Goal: Contribute content: Add original content to the website for others to see

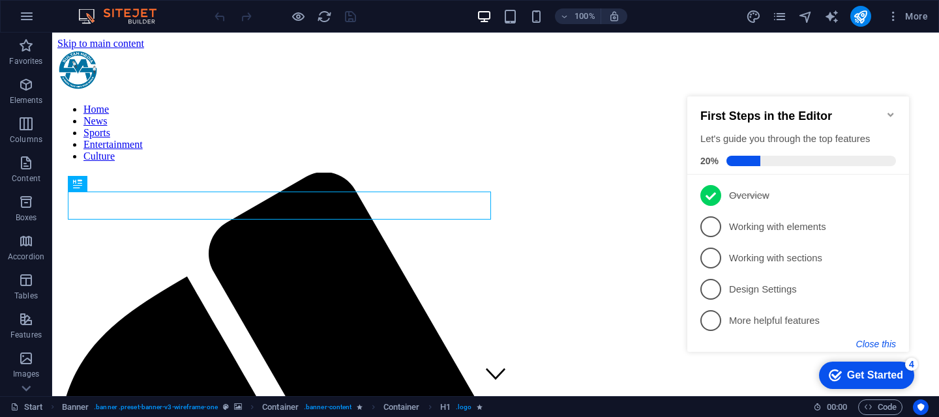
click at [877, 343] on button "Close this" at bounding box center [876, 344] width 40 height 10
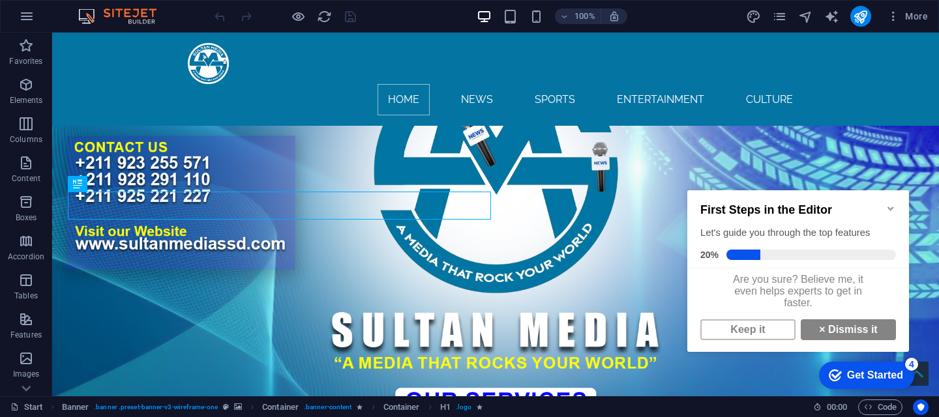
click at [885, 203] on icon "Minimize checklist" at bounding box center [890, 208] width 10 height 10
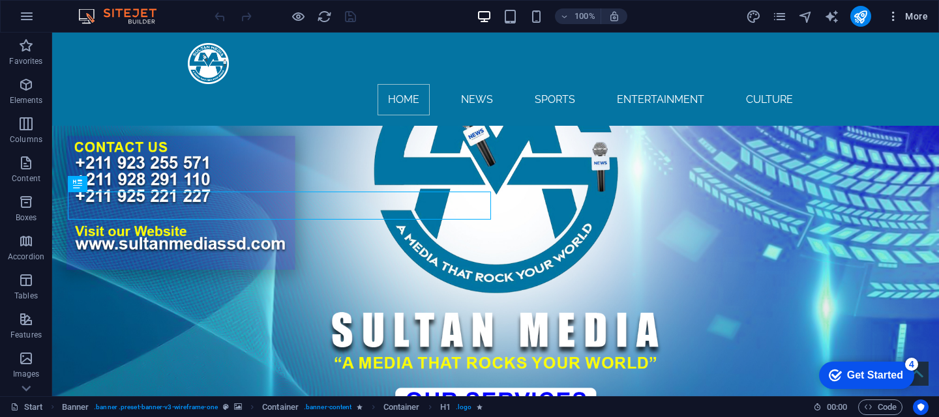
click at [895, 20] on icon "button" at bounding box center [892, 16] width 13 height 13
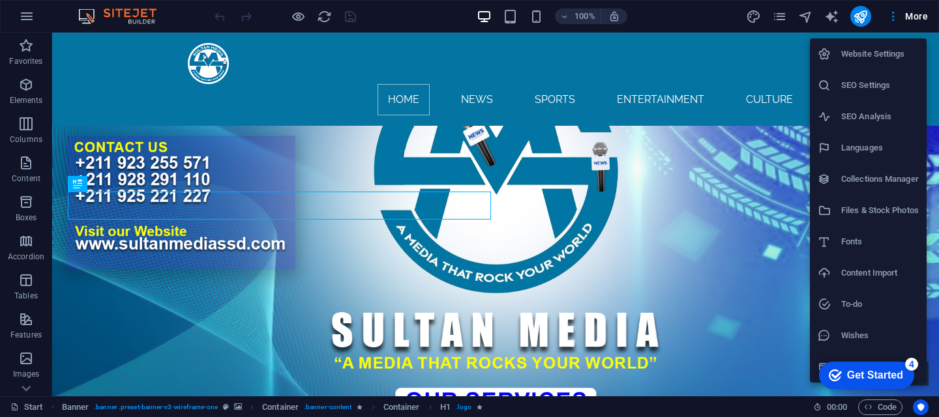
click at [890, 182] on h6 "Collections Manager" at bounding box center [880, 179] width 78 height 16
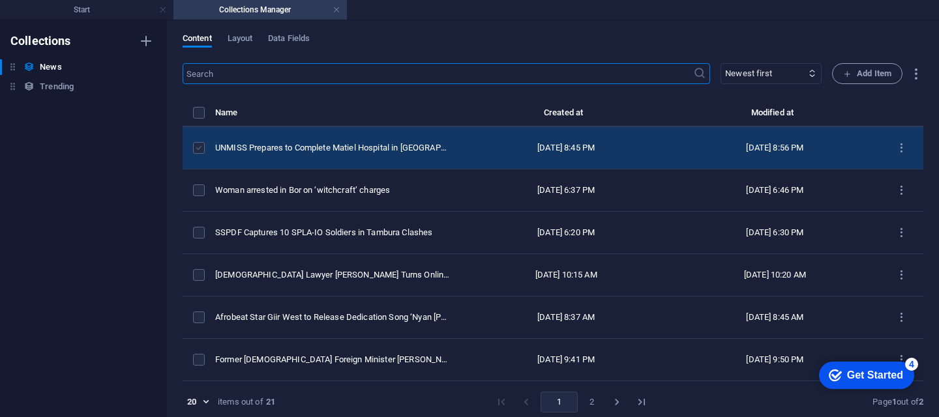
click at [0, 0] on label "items list" at bounding box center [0, 0] width 0 height 0
click at [0, 0] on input "items list" at bounding box center [0, 0] width 0 height 0
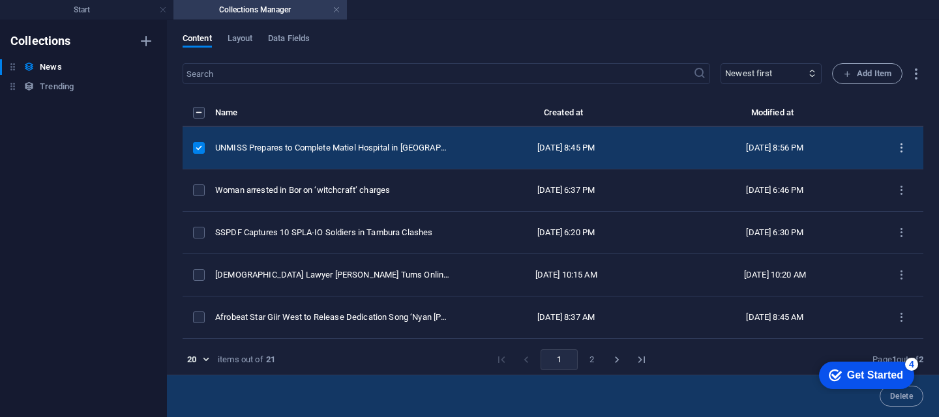
click at [0, 0] on icon "items list" at bounding box center [0, 0] width 0 height 0
click at [897, 252] on h6 "Duplicate" at bounding box center [901, 252] width 35 height 16
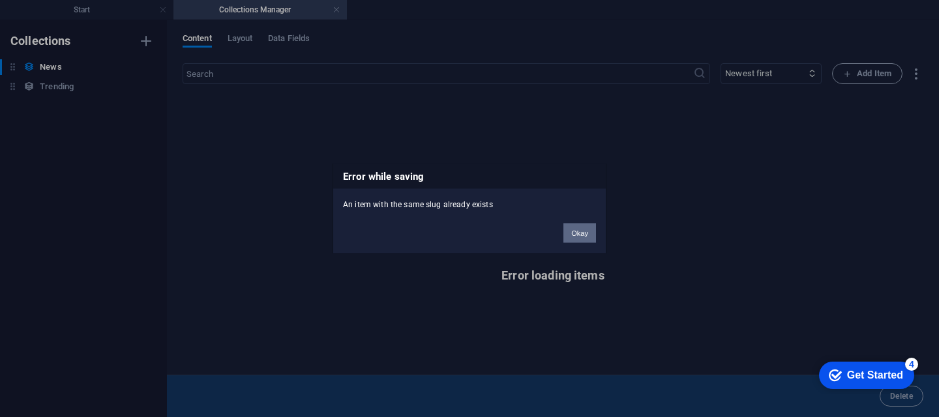
click at [585, 233] on button "Okay" at bounding box center [579, 234] width 33 height 20
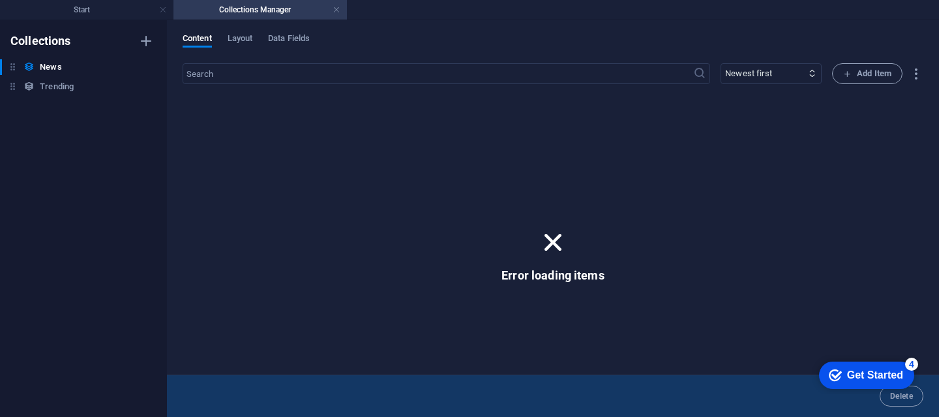
click at [553, 244] on icon at bounding box center [553, 243] width 34 height 34
click at [552, 239] on icon at bounding box center [553, 243] width 34 height 34
click at [293, 16] on h4 "Collections Manager" at bounding box center [259, 10] width 173 height 14
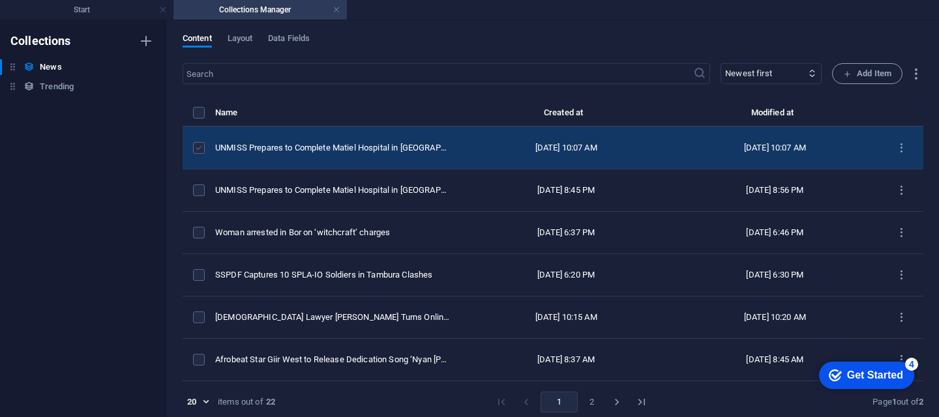
click at [199, 154] on label "items list" at bounding box center [199, 148] width 12 height 12
click at [0, 0] on input "items list" at bounding box center [0, 0] width 0 height 0
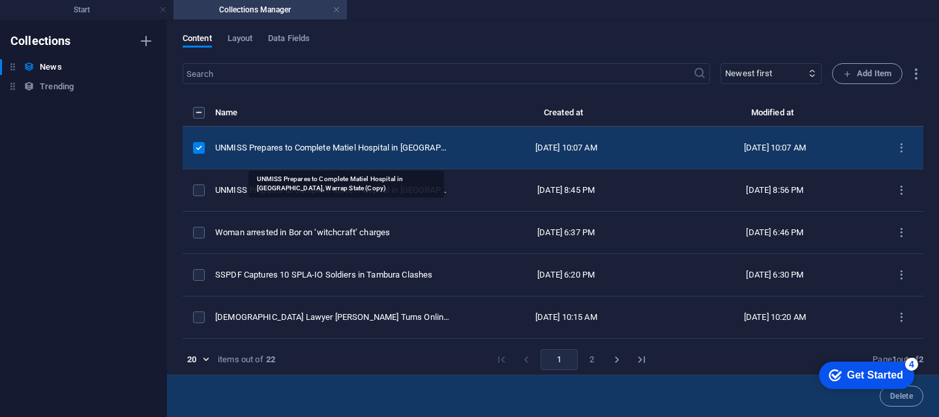
click at [0, 0] on div "UNMISS Prepares to Complete Matiel Hospital in Gogrial East, Warrap State (Copy)" at bounding box center [0, 0] width 0 height 0
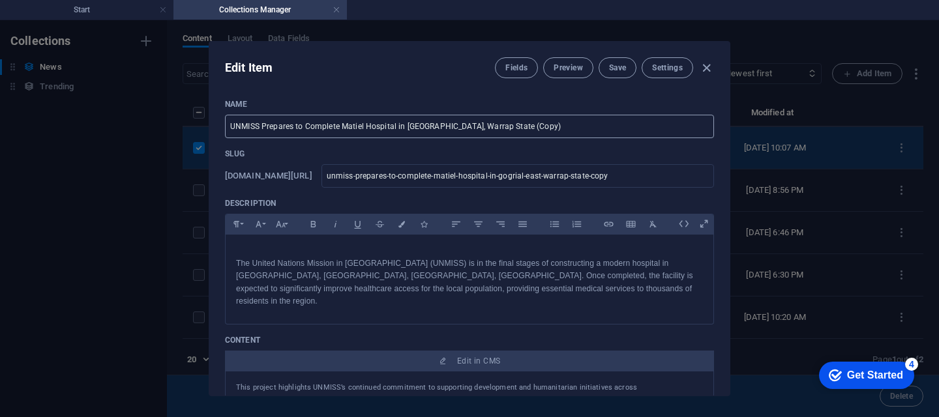
click at [522, 126] on input "UNMISS Prepares to Complete Matiel Hospital in Gogrial East, Warrap State (Copy)" at bounding box center [469, 126] width 489 height 23
type input "UNMISS Prepares to Complete Matiel Hospital in Gogrial East, Warrap State (Copya"
type input "unmiss-prepares-to-complete-matiel-hospital-in-gogrial-east-warrap-state-copya"
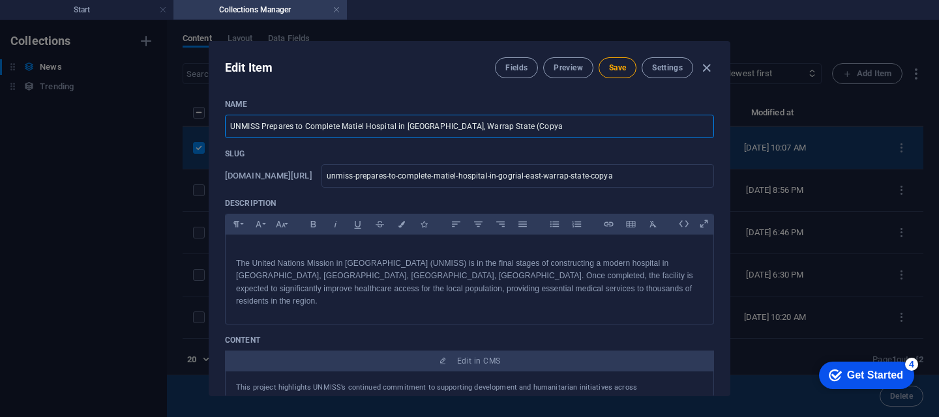
type input "UNMISS Prepares to Complete Matiel Hospital in Gogrial East, Warrap State (Copy"
type input "unmiss-prepares-to-complete-matiel-hospital-in-gogrial-east-warrap-state-copy"
paste input "[GEOGRAPHIC_DATA] Launches First-Ever Night Flight, Ushering in a New Era for […"
type input "[GEOGRAPHIC_DATA] Launches First-Ever Night Flight, Ushering in a New Era for […"
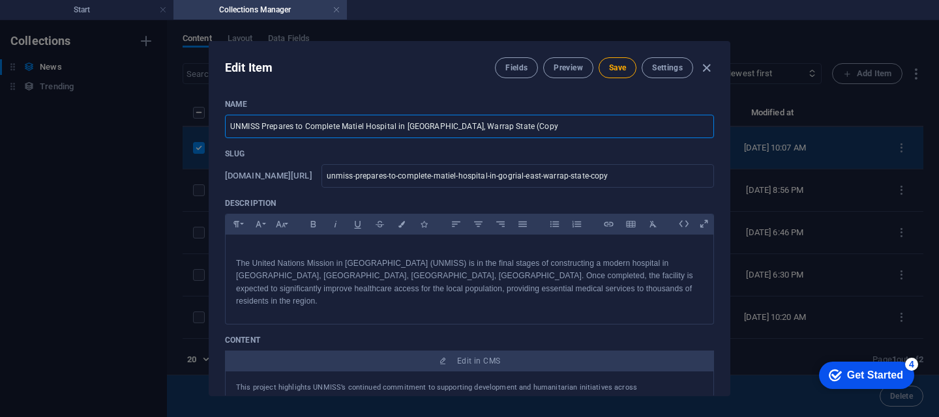
type input "juba-international-airport-launches-first-ever-night-flight-ushering-in-a-new-e…"
type input "[GEOGRAPHIC_DATA] Launches First-Ever Night Flight, Ushering in a New Era for […"
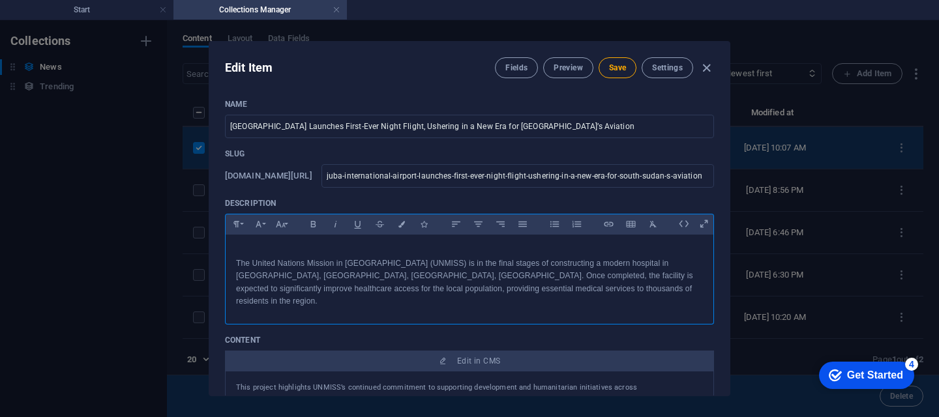
click at [553, 289] on p "The United Nations Mission in [GEOGRAPHIC_DATA] (UNMISS) is in the final stages…" at bounding box center [469, 282] width 467 height 50
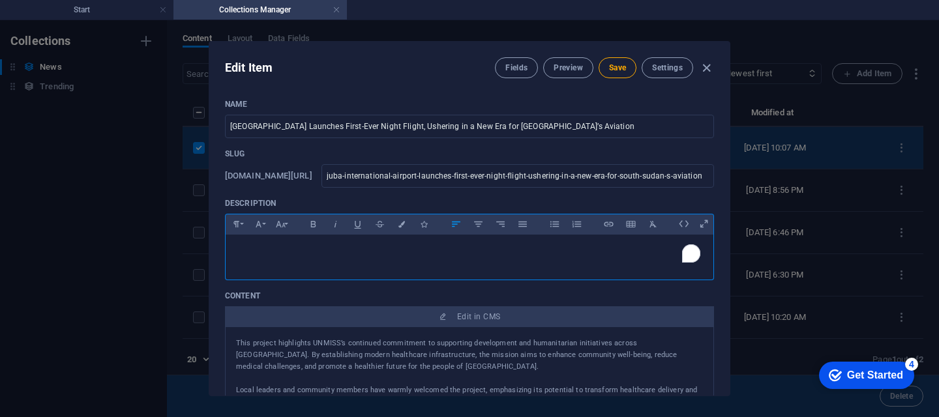
click at [237, 250] on p "​" at bounding box center [469, 251] width 467 height 12
click at [238, 254] on p "​" at bounding box center [469, 251] width 467 height 12
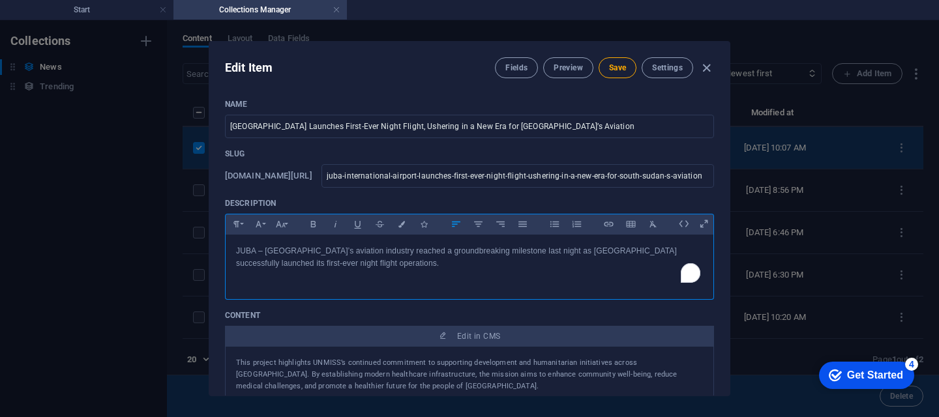
scroll to position [1421, 0]
click at [617, 65] on span "Save" at bounding box center [617, 68] width 17 height 10
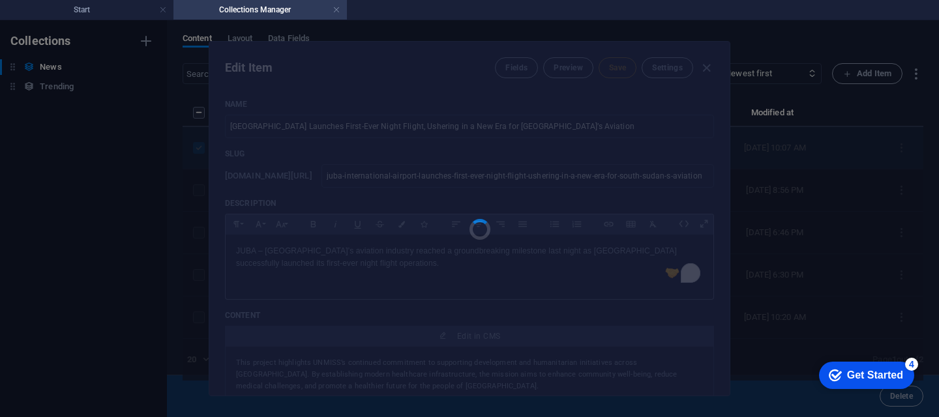
type input "juba-international-airport-launches-first-ever-night-flight-ushering-in-a-new-e…"
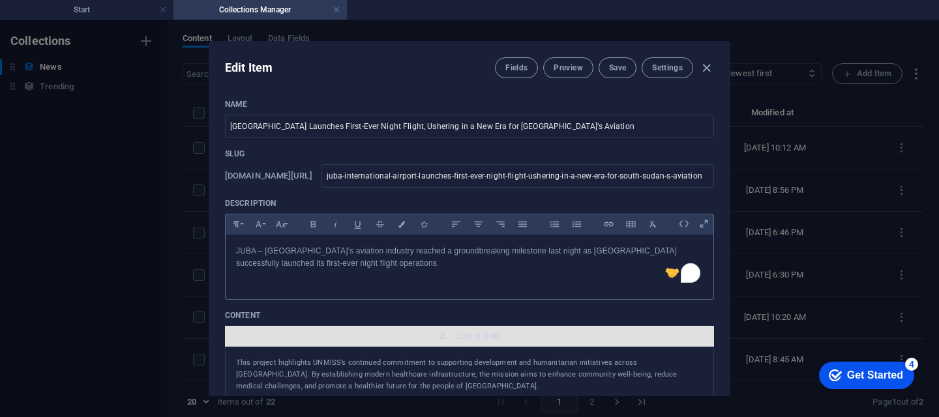
click at [495, 338] on span "Edit in CMS" at bounding box center [478, 336] width 43 height 10
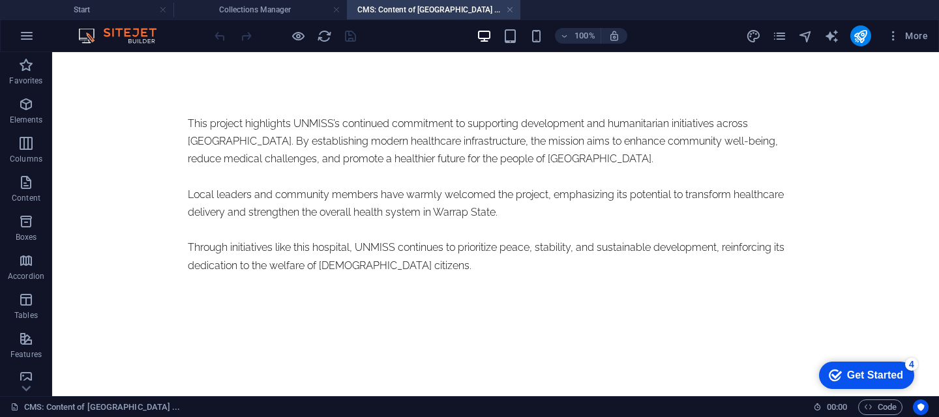
scroll to position [0, 0]
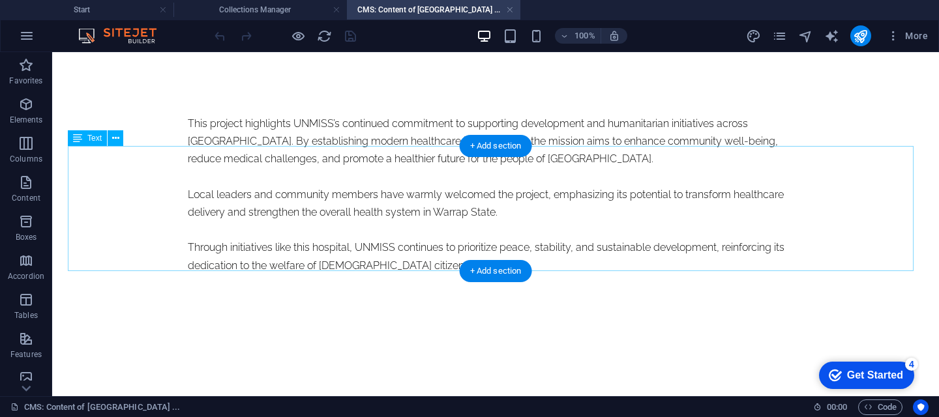
click at [188, 261] on div "This project highlights UNMISS’s continued commitment to supporting development…" at bounding box center [495, 195] width 615 height 160
click at [188, 262] on div "This project highlights UNMISS’s continued commitment to supporting development…" at bounding box center [495, 195] width 615 height 160
click at [188, 263] on div "This project highlights UNMISS’s continued commitment to supporting development…" at bounding box center [495, 195] width 615 height 160
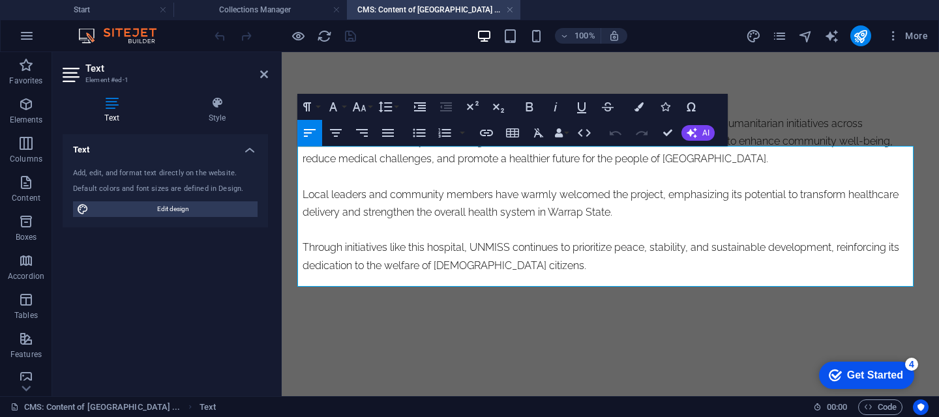
click at [551, 274] on p "Through initiatives like this hospital, UNMISS continues to prioritize peace, s…" at bounding box center [609, 256] width 615 height 35
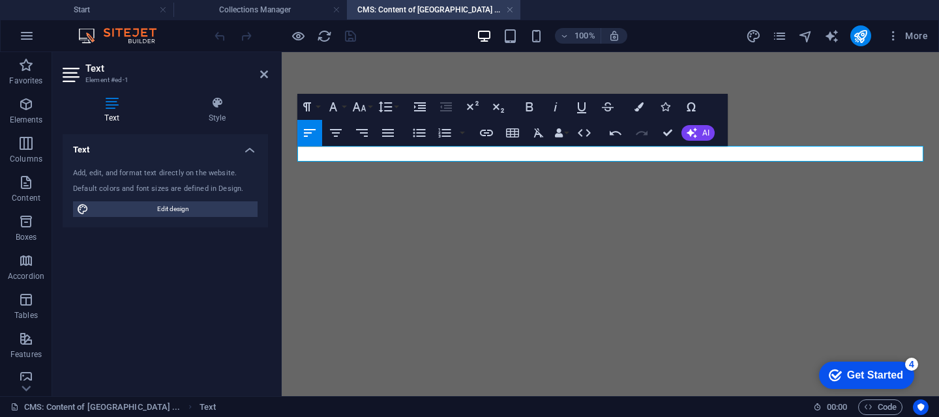
click at [338, 132] on p at bounding box center [609, 124] width 615 height 18
click at [373, 132] on p "​" at bounding box center [609, 124] width 615 height 18
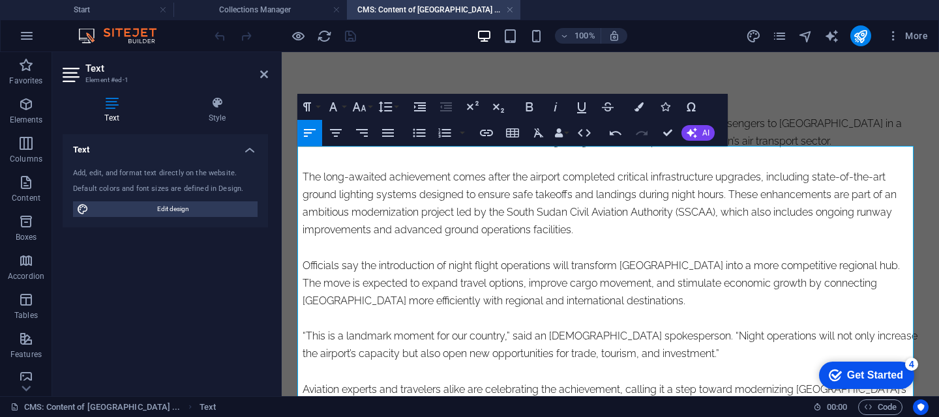
scroll to position [20041, 1]
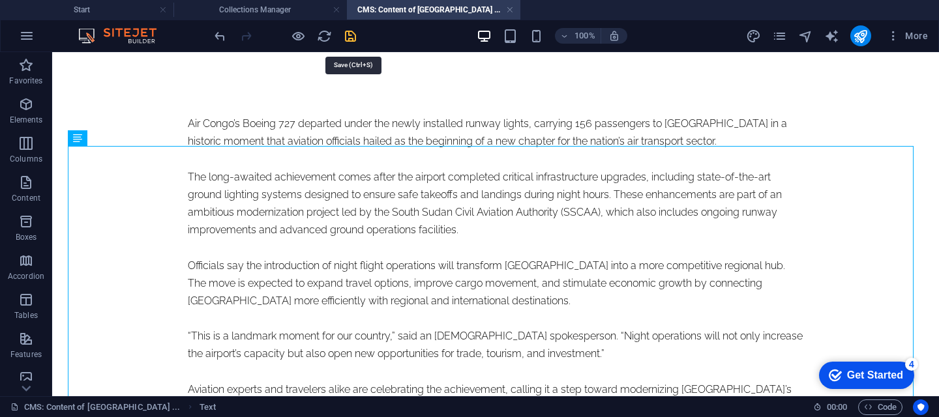
click at [358, 42] on icon "save" at bounding box center [350, 36] width 15 height 15
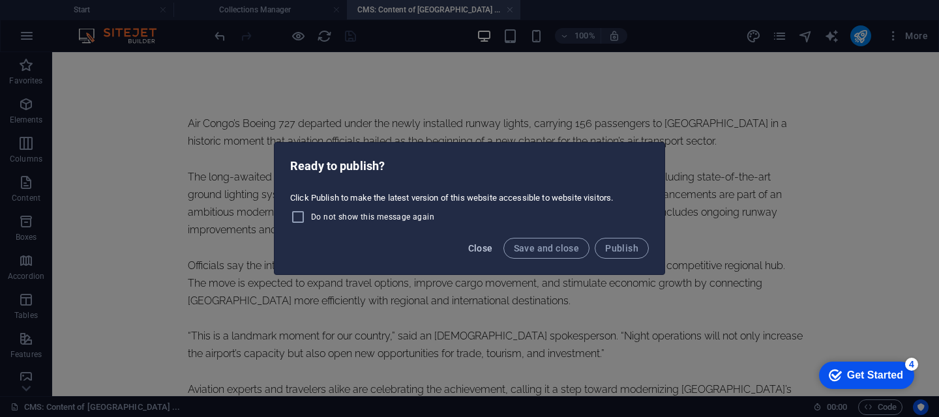
click at [489, 252] on span "Close" at bounding box center [480, 248] width 25 height 10
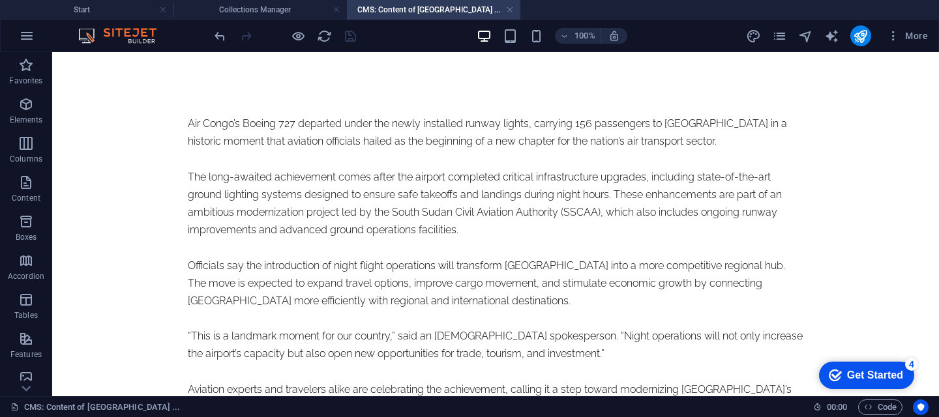
click at [416, 8] on h4 "CMS: Content of Juba International Airport ..." at bounding box center [433, 10] width 173 height 14
click at [252, 10] on h4 "Collections Manager" at bounding box center [259, 10] width 173 height 14
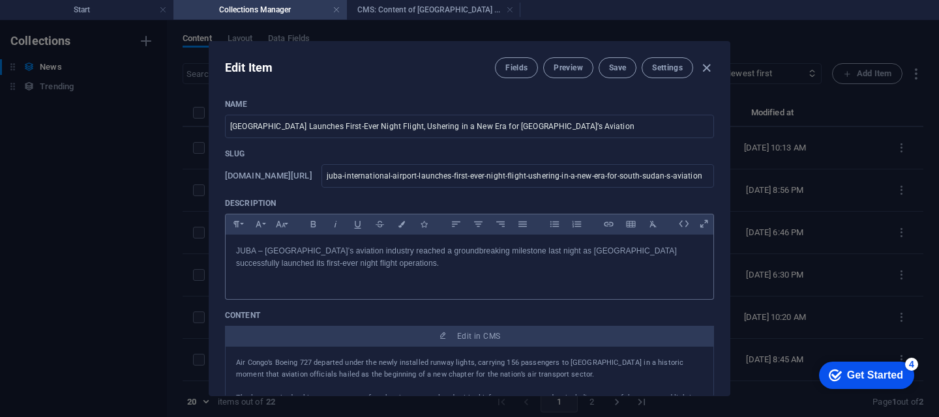
click at [728, 182] on div "Edit Item Fields Preview Save Settings Name Juba International Airport Launches…" at bounding box center [469, 218] width 521 height 355
click at [724, 182] on div "Name Juba International Airport Launches First-Ever Night Flight, Ushering in a…" at bounding box center [469, 266] width 520 height 354
click at [727, 182] on div "Name Juba International Airport Launches First-Ever Night Flight, Ushering in a…" at bounding box center [469, 266] width 520 height 354
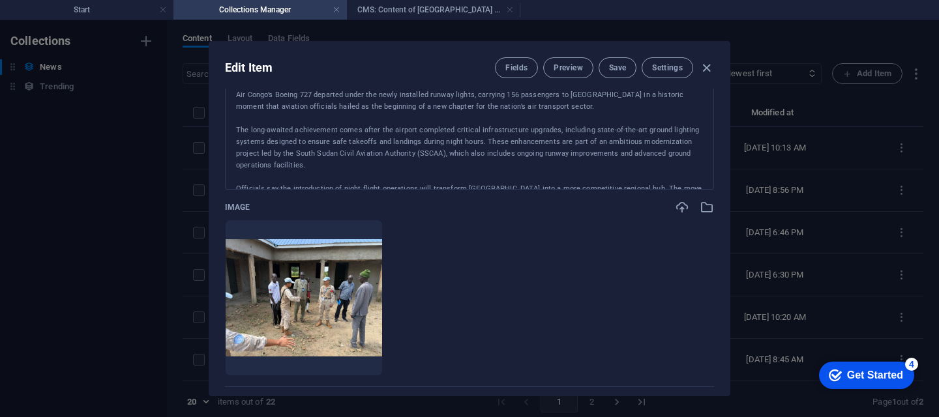
scroll to position [281, 0]
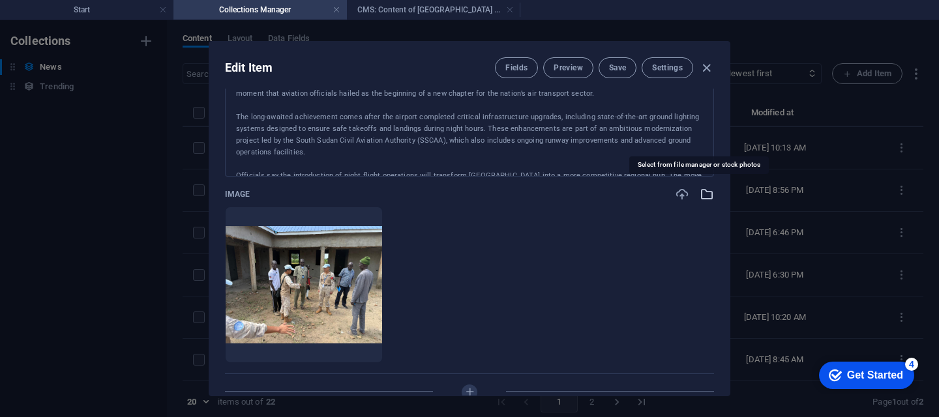
click at [701, 197] on icon "button" at bounding box center [706, 194] width 14 height 14
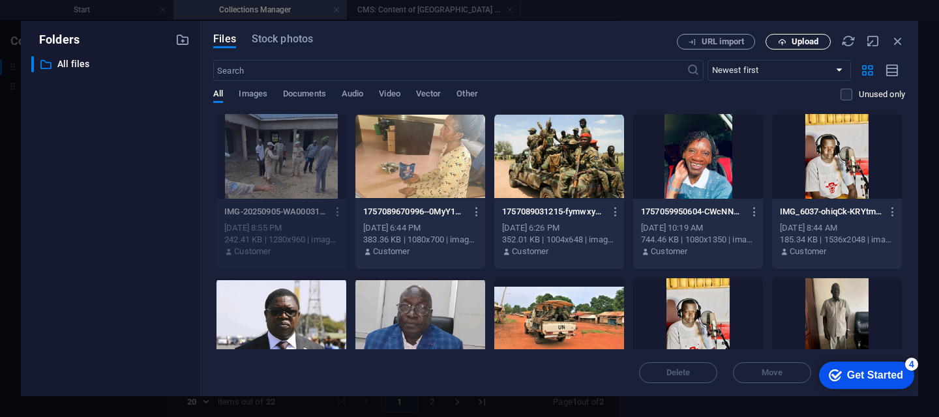
click at [803, 40] on span "Upload" at bounding box center [804, 42] width 27 height 8
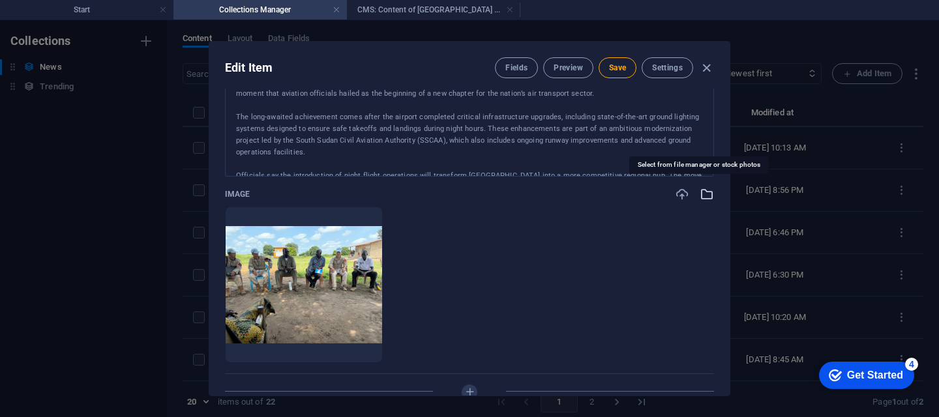
click at [702, 197] on icon "button" at bounding box center [706, 194] width 14 height 14
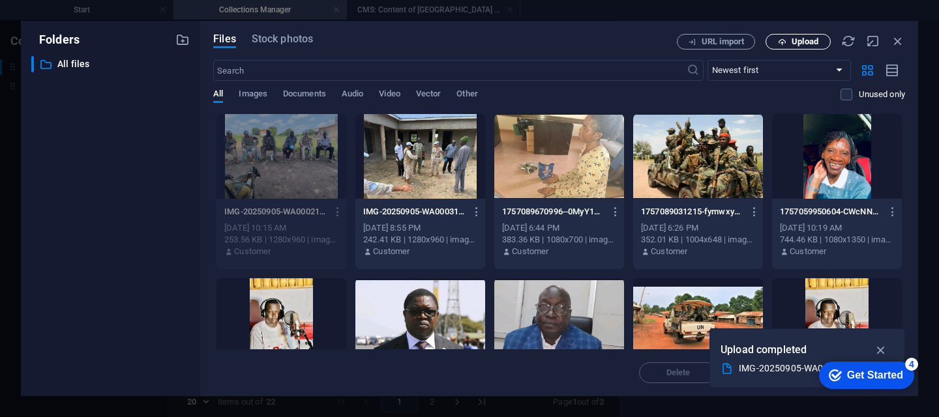
click at [809, 38] on span "Upload" at bounding box center [804, 42] width 27 height 8
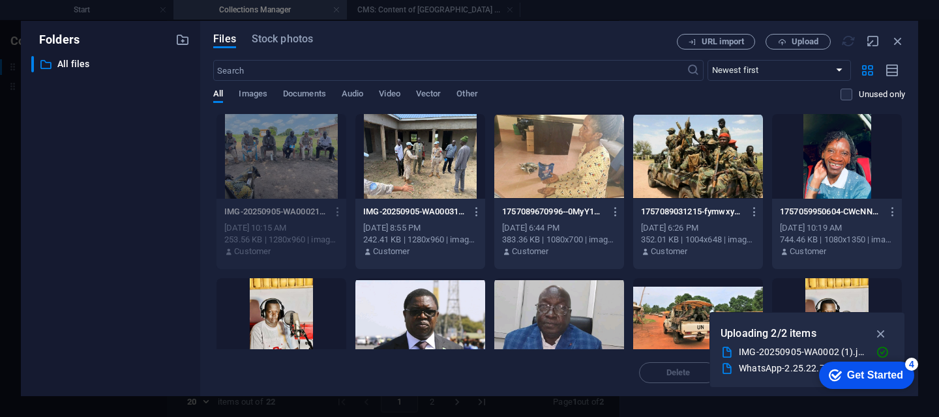
click at [812, 362] on div "checkmark Get Started 4 First Steps in the Editor Let's guide you through the t…" at bounding box center [862, 374] width 113 height 39
click at [806, 354] on div "IMG-20250905-WA0002 (1).jpg" at bounding box center [801, 352] width 126 height 15
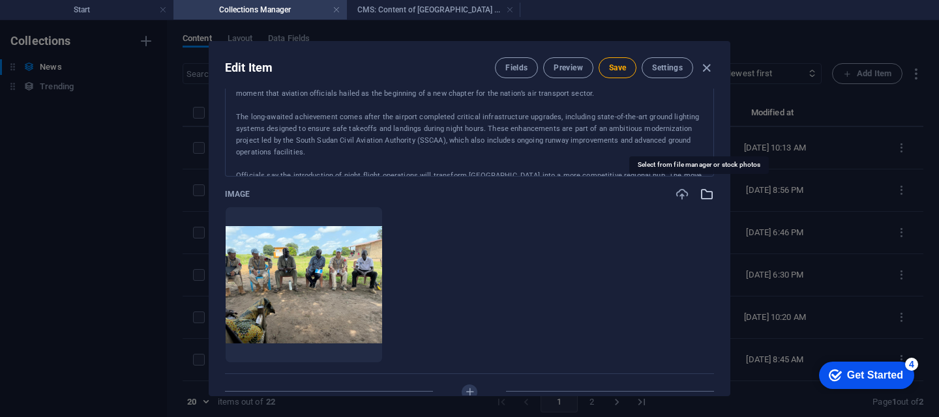
click at [703, 195] on icon "button" at bounding box center [706, 194] width 14 height 14
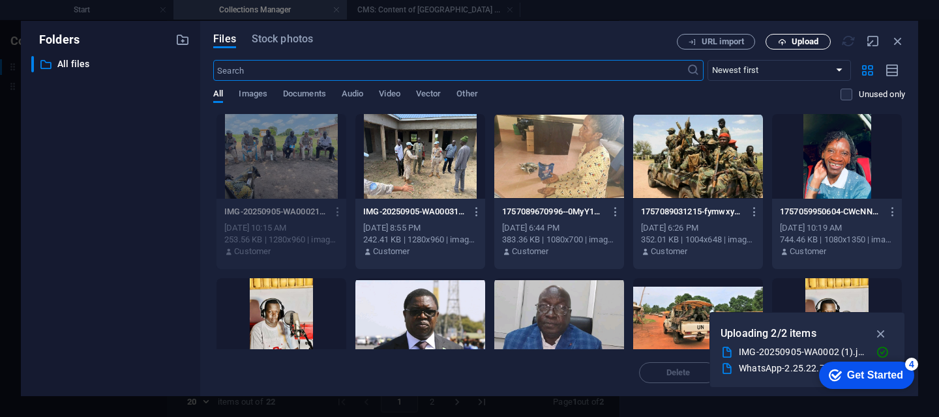
click at [797, 44] on span "Upload" at bounding box center [804, 42] width 27 height 8
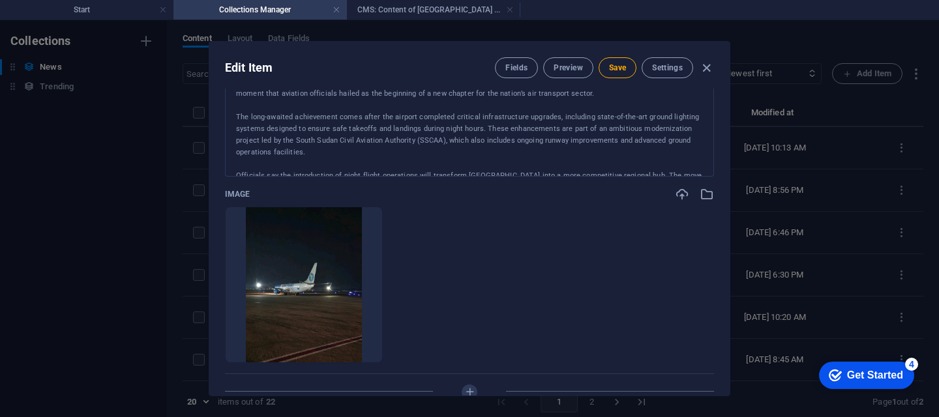
click at [728, 224] on div "Edit Item Fields Preview Save Settings Name Juba International Airport Launches…" at bounding box center [469, 218] width 521 height 355
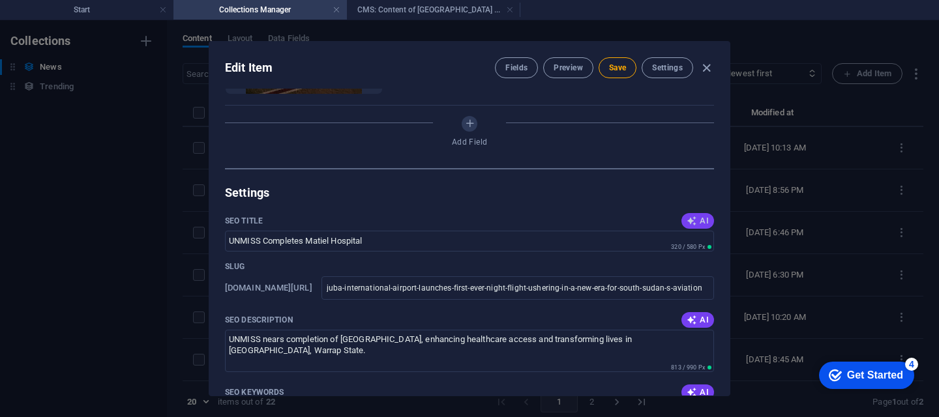
click at [702, 222] on span "AI" at bounding box center [697, 221] width 22 height 10
type input "Juba Airport Launches Night Flights"
click at [692, 317] on icon "button" at bounding box center [691, 320] width 10 height 10
type textarea "Juba International Airport launches its first night flights, marking a transfor…"
click at [689, 392] on icon "button" at bounding box center [691, 392] width 10 height 10
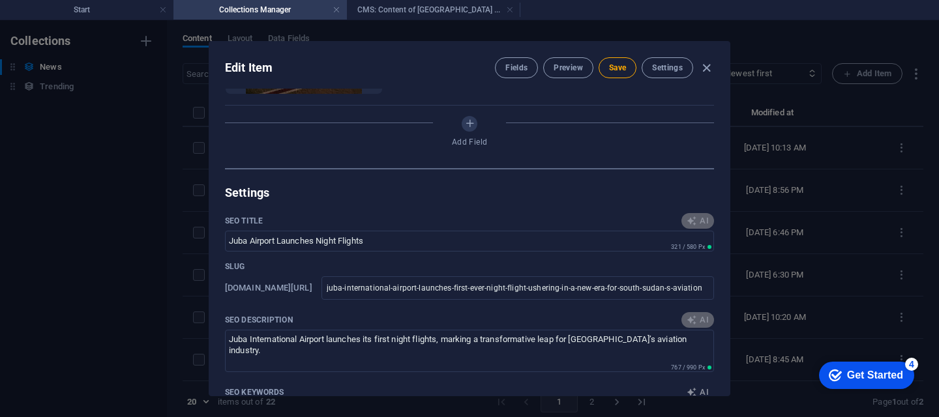
type input "Juba International Airport, South Sudan night flights, aviation modernization S…"
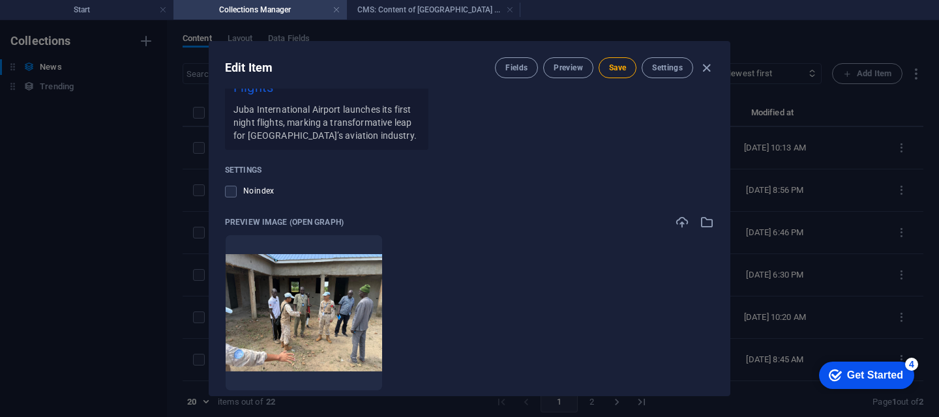
scroll to position [1087, 0]
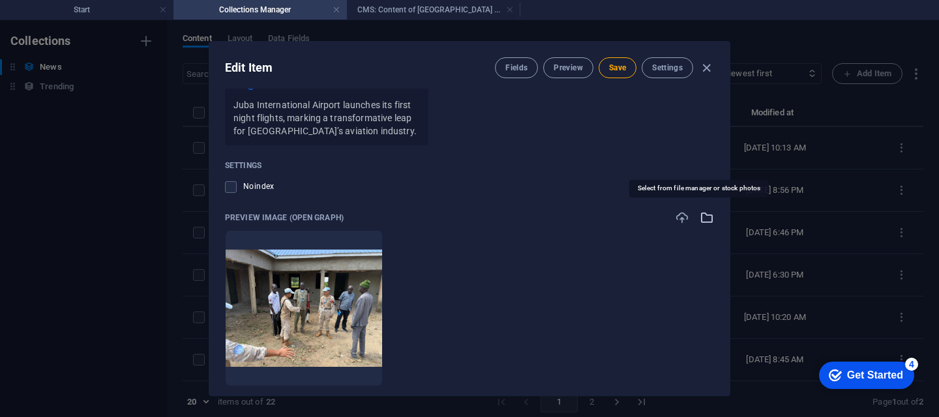
click at [701, 216] on icon "button" at bounding box center [706, 218] width 14 height 14
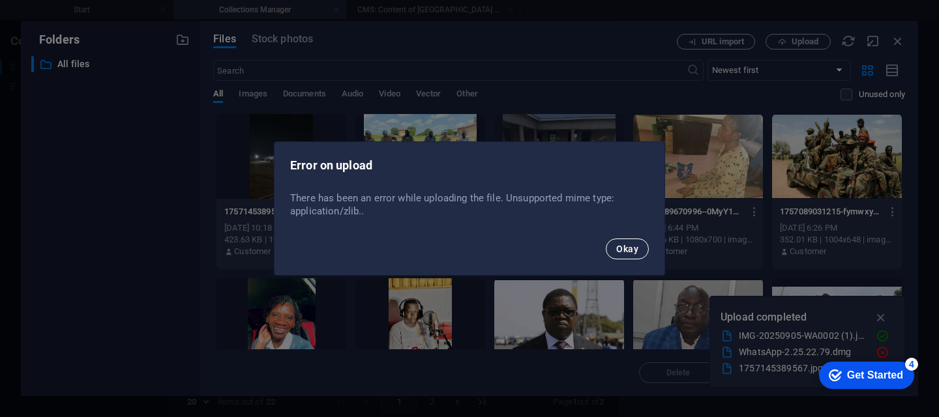
click at [633, 250] on span "Okay" at bounding box center [627, 249] width 22 height 10
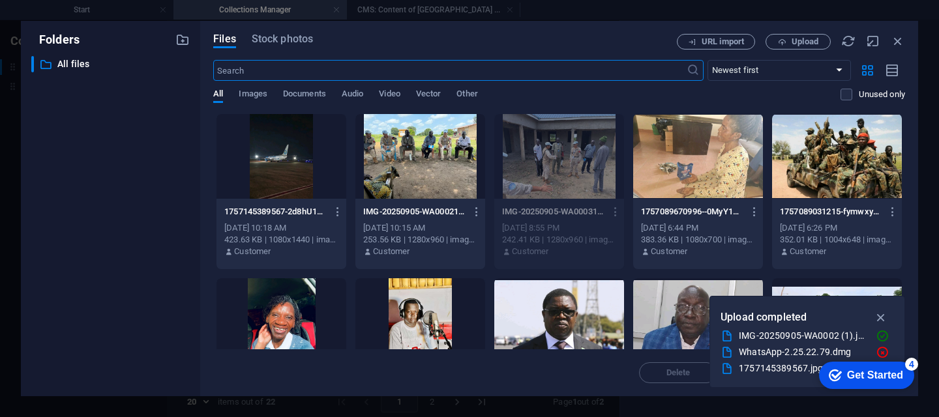
click at [299, 181] on div at bounding box center [281, 156] width 130 height 85
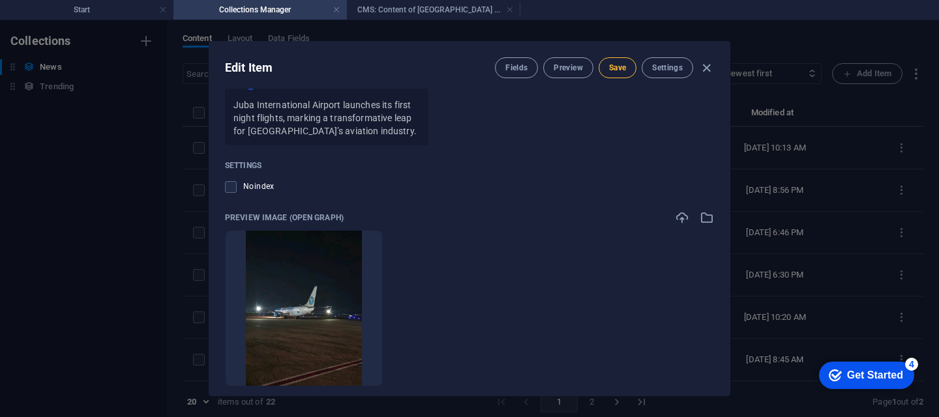
click at [614, 70] on span "Save" at bounding box center [617, 68] width 17 height 10
click at [728, 221] on div "Edit Item Fields Preview Save Settings Name Juba International Airport Launches…" at bounding box center [469, 218] width 521 height 355
drag, startPoint x: 729, startPoint y: 313, endPoint x: 725, endPoint y: 306, distance: 8.5
click at [730, 306] on div "Edit Item Fields Preview Save Settings Name Juba International Airport Launches…" at bounding box center [469, 218] width 939 height 397
type input "juba-international-airport-launches-first-ever-night-flight-ushering-in-a-new-e…"
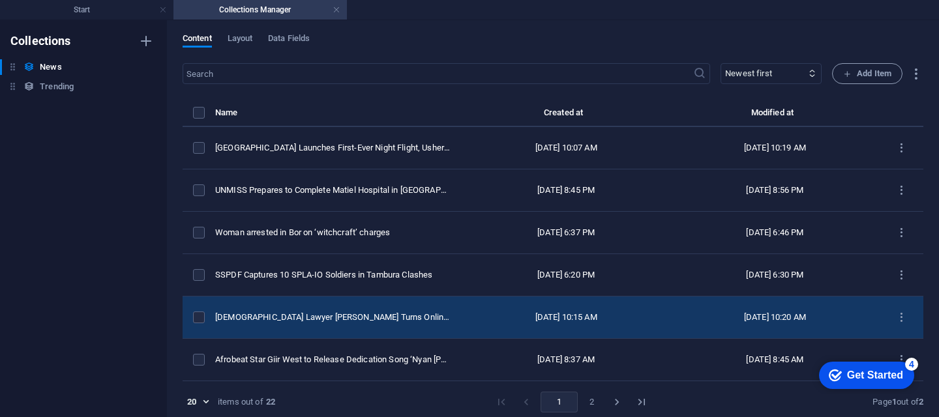
scroll to position [0, 0]
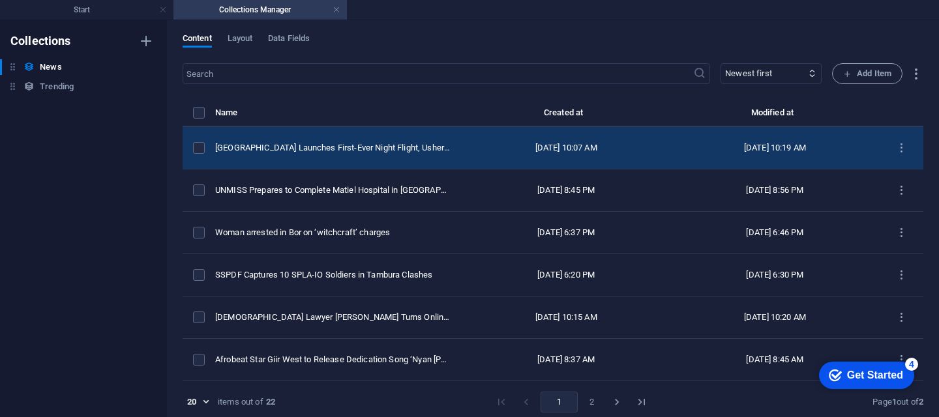
click at [494, 154] on div "Sep 6, 2025 10:07 AM" at bounding box center [566, 148] width 188 height 12
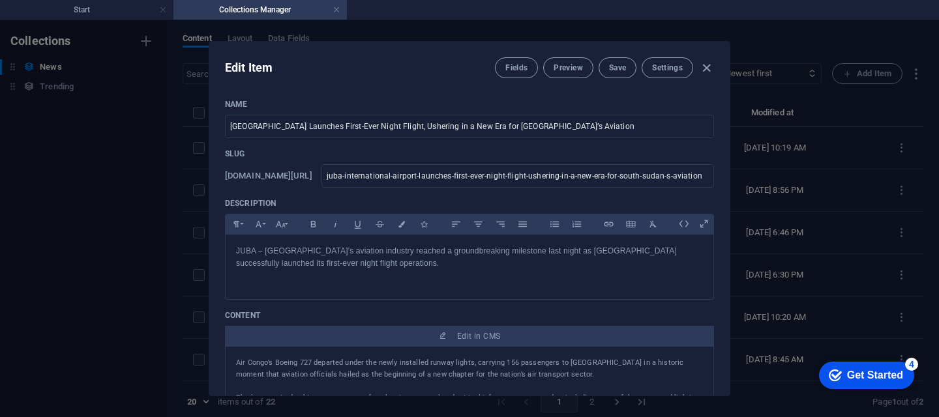
click at [723, 172] on div "Name Juba International Airport Launches First-Ever Night Flight, Ushering in a…" at bounding box center [469, 242] width 520 height 307
click at [726, 164] on div "Edit Item Fields Preview Save Settings Name Juba International Airport Launches…" at bounding box center [469, 218] width 521 height 355
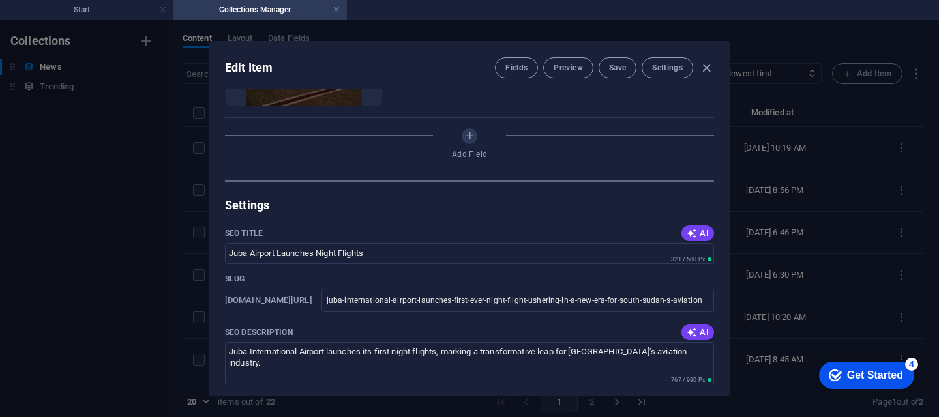
scroll to position [806, 0]
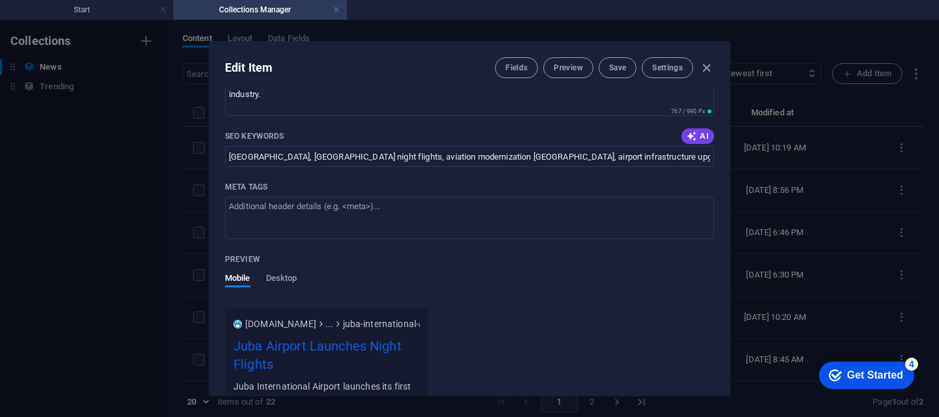
click at [727, 326] on div "Name Juba International Airport Launches First-Ever Night Flight, Ushering in a…" at bounding box center [469, 242] width 520 height 307
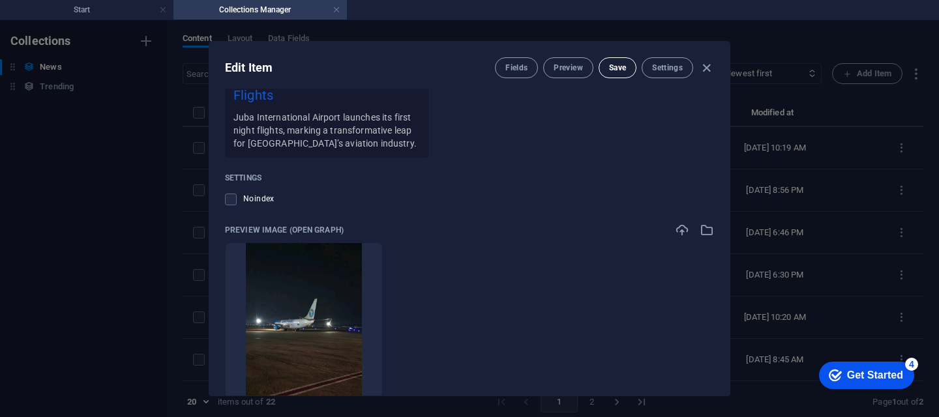
click at [614, 72] on span "Save" at bounding box center [617, 68] width 17 height 10
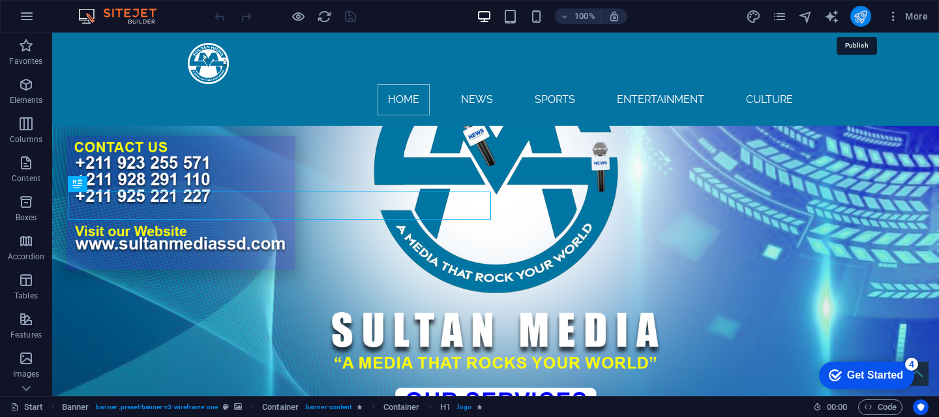
click at [858, 22] on icon "publish" at bounding box center [860, 16] width 15 height 15
